Goal: Use online tool/utility: Utilize a website feature to perform a specific function

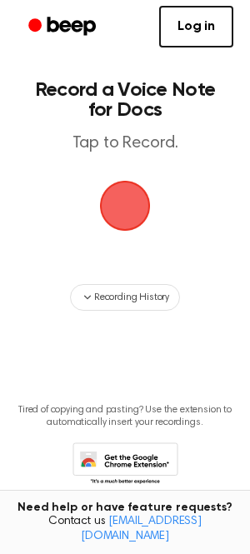
click at [134, 212] on span "button" at bounding box center [125, 205] width 47 height 47
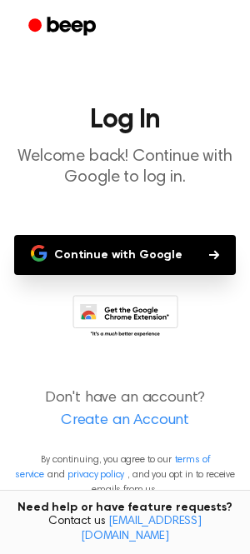
click at [124, 263] on button "Continue with Google" at bounding box center [125, 255] width 222 height 40
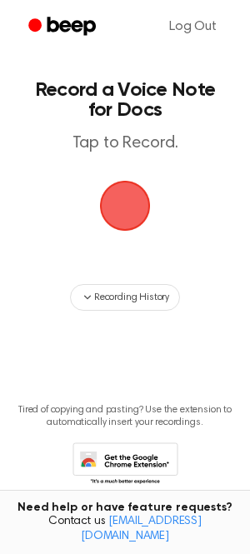
click at [115, 207] on span "button" at bounding box center [125, 205] width 76 height 76
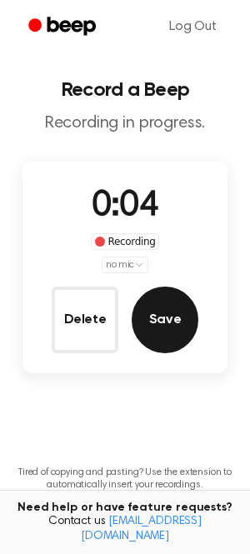
click at [162, 298] on button "Save" at bounding box center [165, 320] width 67 height 67
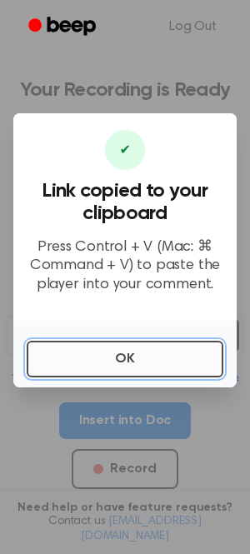
click at [92, 357] on button "OK" at bounding box center [125, 359] width 197 height 37
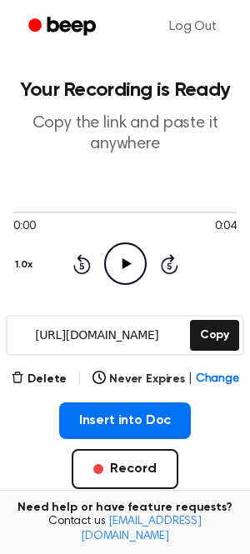
click at [125, 267] on icon "Play Audio" at bounding box center [125, 263] width 42 height 42
